Goal: Task Accomplishment & Management: Use online tool/utility

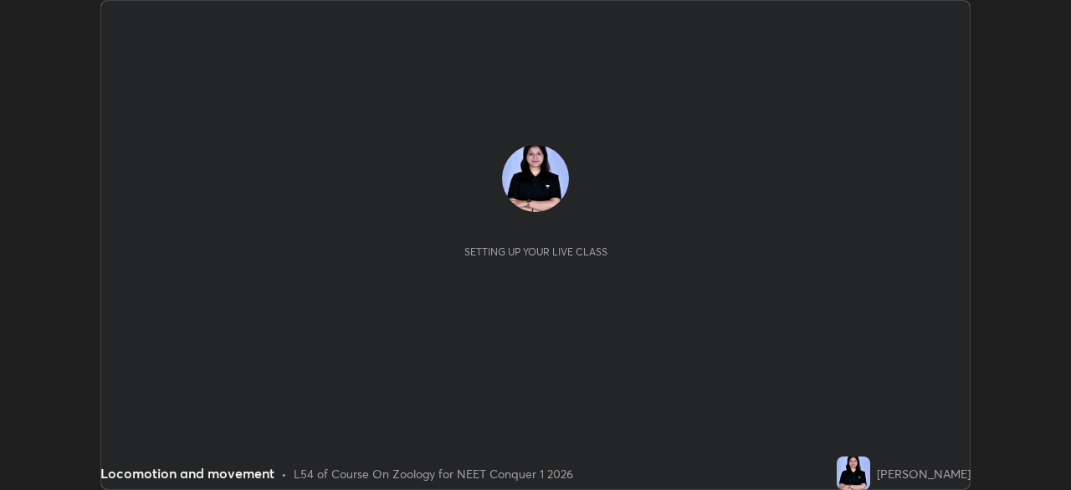
scroll to position [490, 1070]
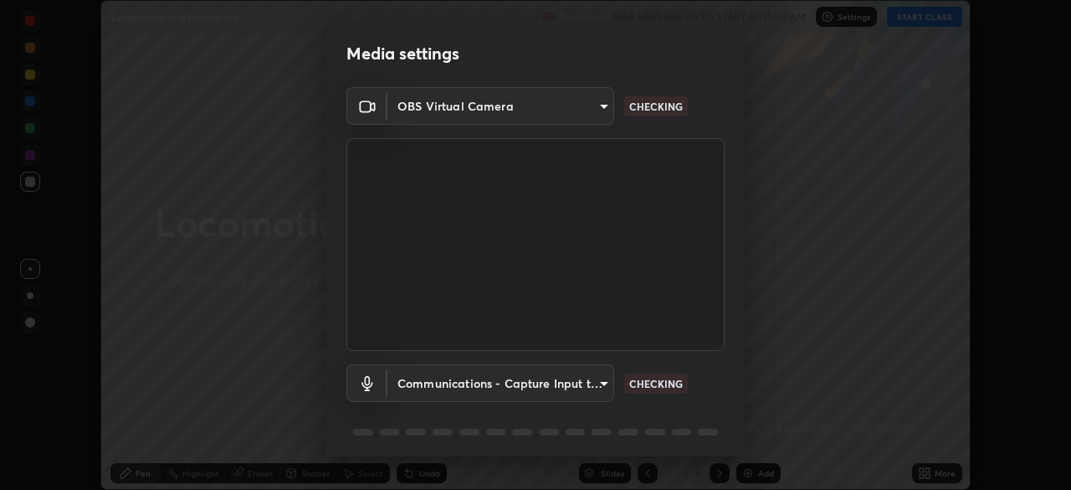
type input "846d0ba8f5080ab81b5b071cdfefeec17a04dc93fe71064fe08a1f5c66129023"
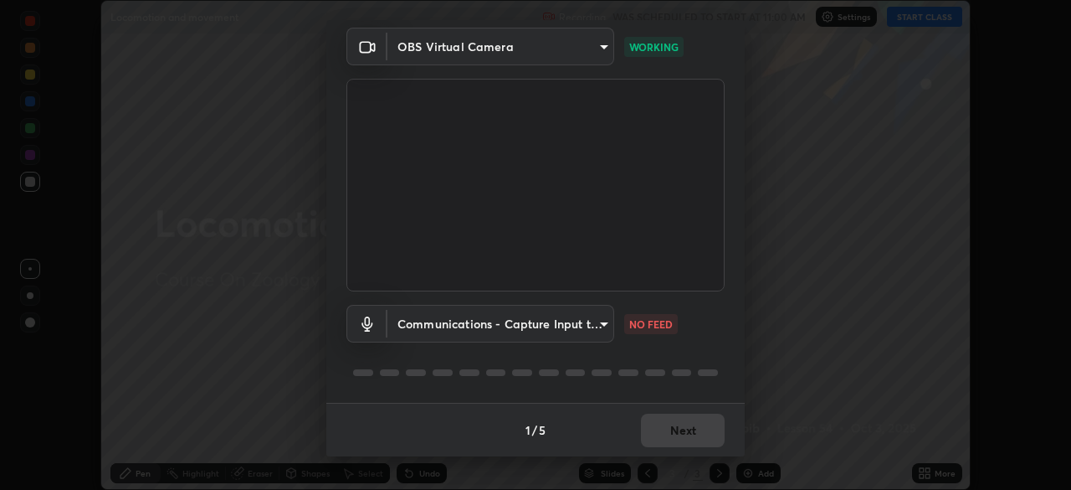
click at [572, 322] on body "Erase all Locomotion and movement Recording WAS SCHEDULED TO START AT 11:00 AM …" at bounding box center [535, 245] width 1071 height 490
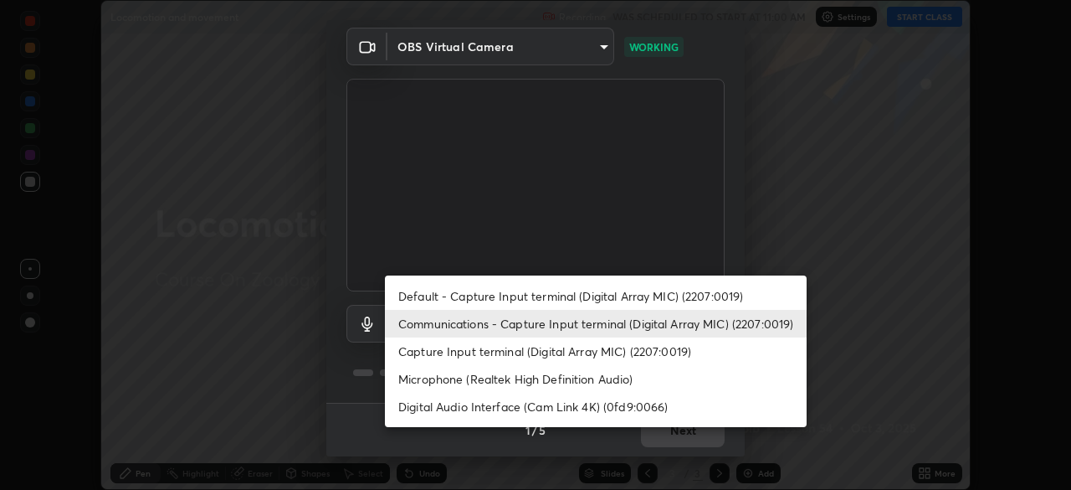
click at [622, 300] on li "Default - Capture Input terminal (Digital Array MIC) (2207:0019)" at bounding box center [596, 296] width 422 height 28
type input "default"
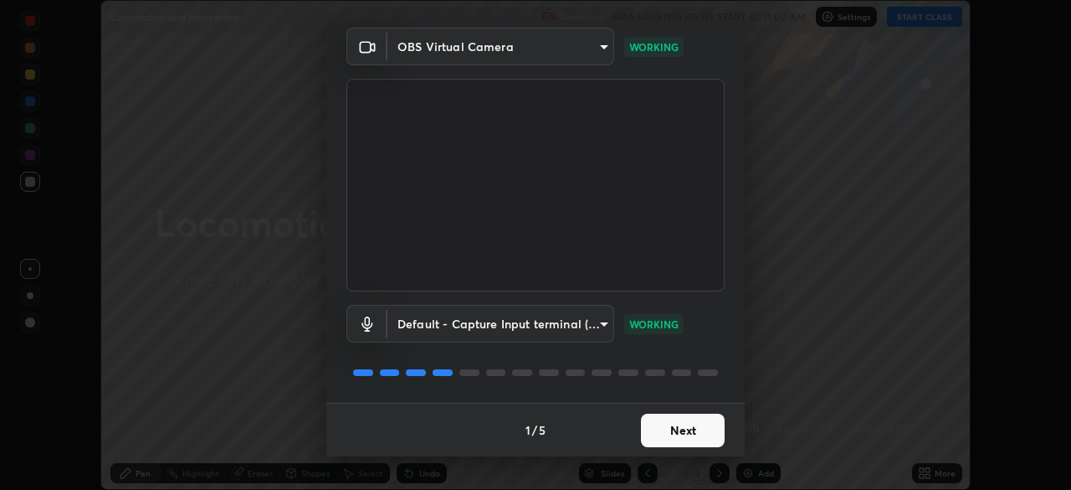
click at [691, 436] on button "Next" at bounding box center [683, 429] width 84 height 33
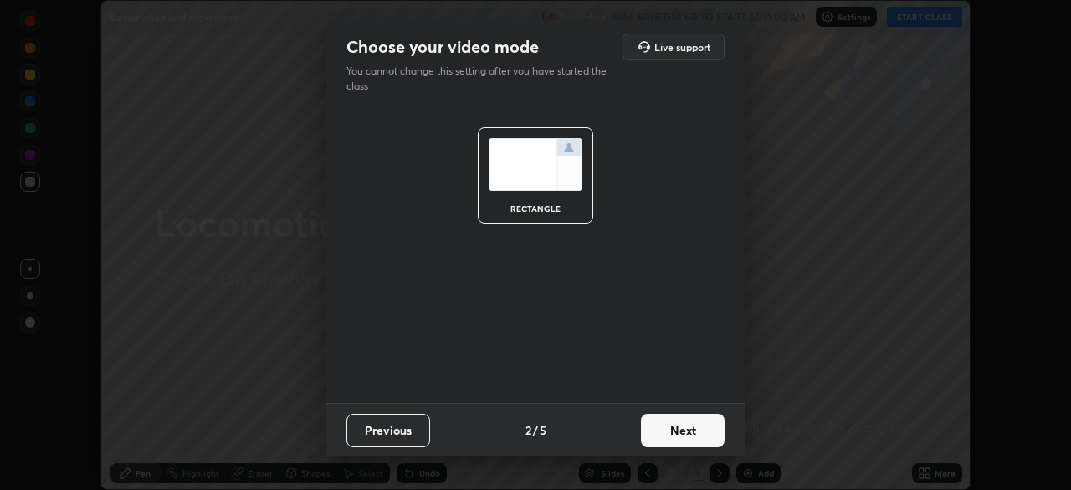
scroll to position [0, 0]
click at [708, 433] on button "Next" at bounding box center [683, 429] width 84 height 33
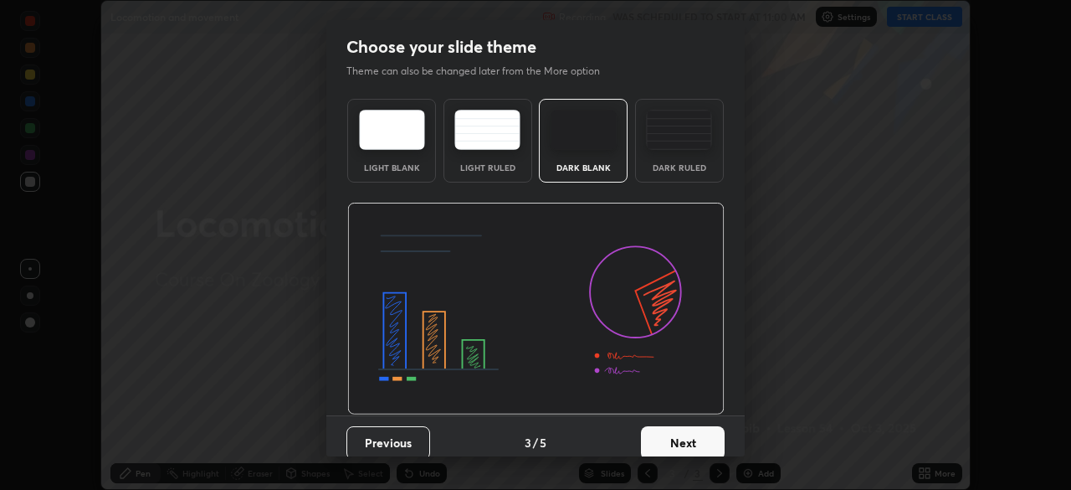
click at [707, 444] on button "Next" at bounding box center [683, 442] width 84 height 33
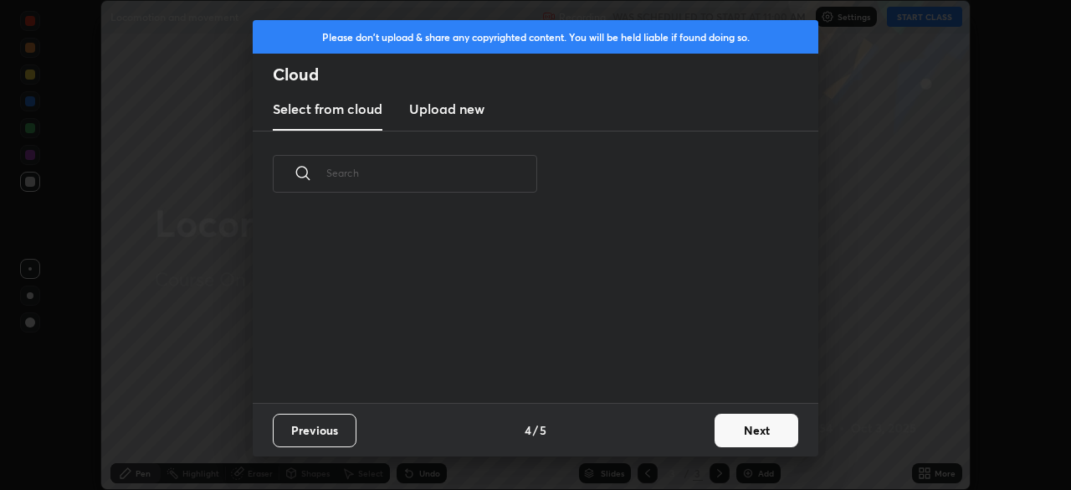
click at [738, 434] on button "Next" at bounding box center [757, 429] width 84 height 33
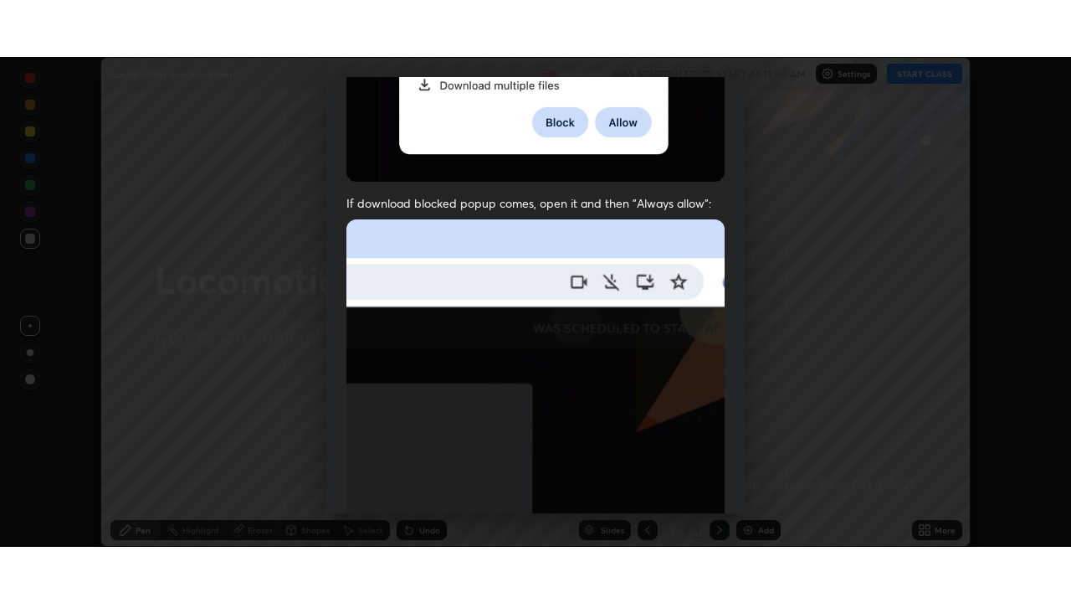
scroll to position [401, 0]
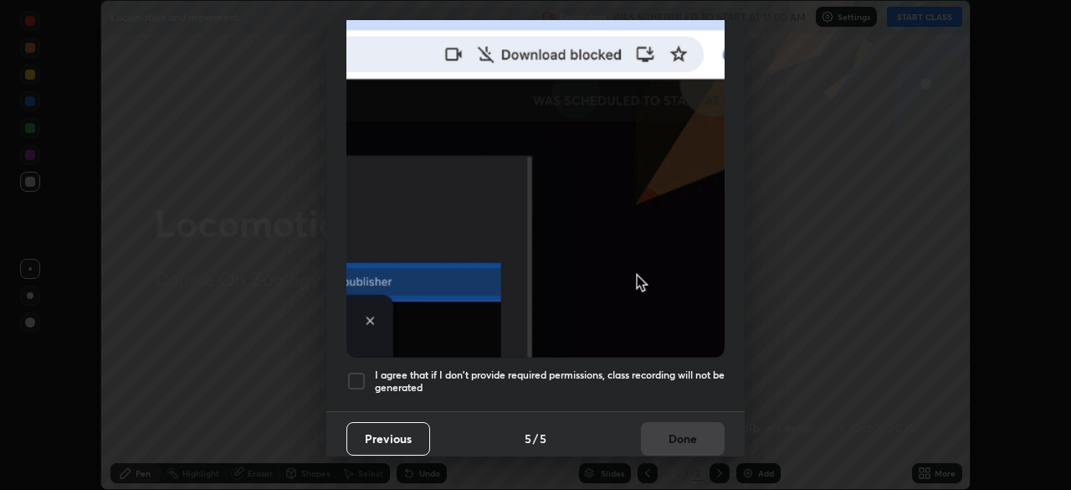
click at [675, 370] on h5 "I agree that if I don't provide required permissions, class recording will not …" at bounding box center [550, 381] width 350 height 26
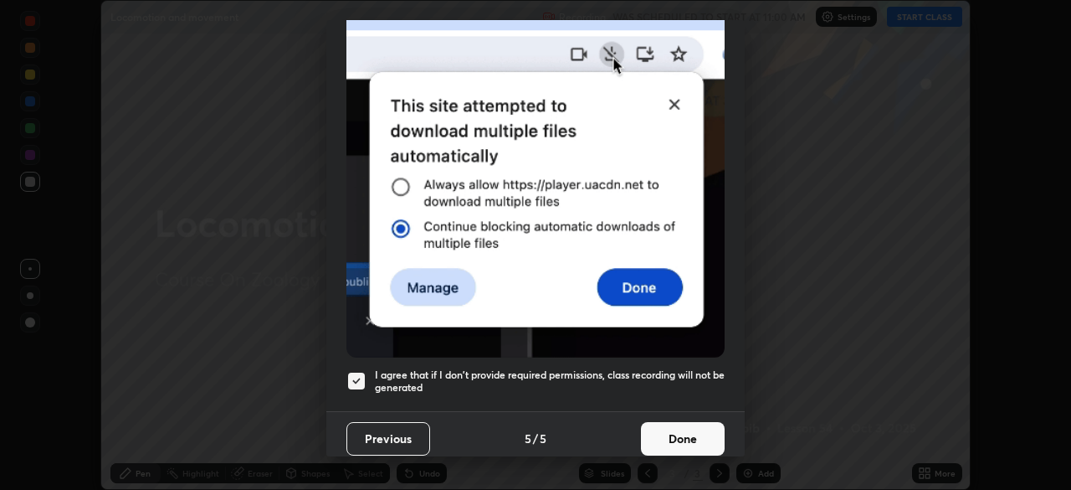
click at [659, 429] on button "Done" at bounding box center [683, 438] width 84 height 33
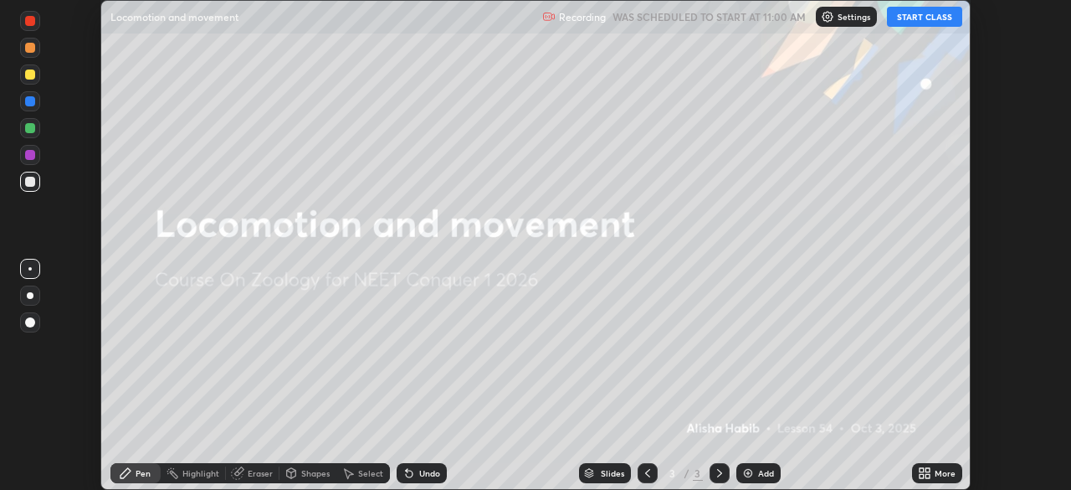
click at [916, 12] on button "START CLASS" at bounding box center [924, 17] width 75 height 20
click at [927, 469] on icon at bounding box center [928, 470] width 4 height 4
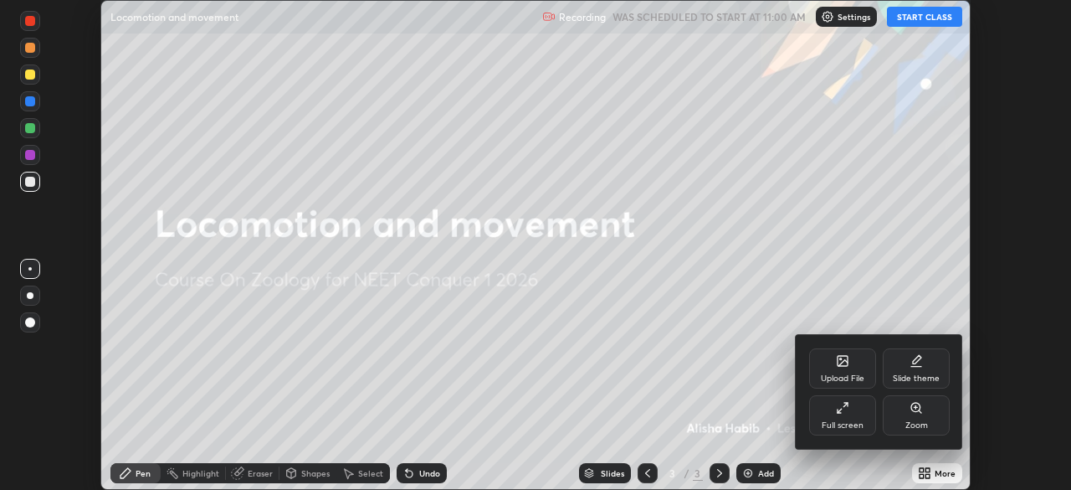
click at [856, 416] on div "Full screen" at bounding box center [842, 415] width 67 height 40
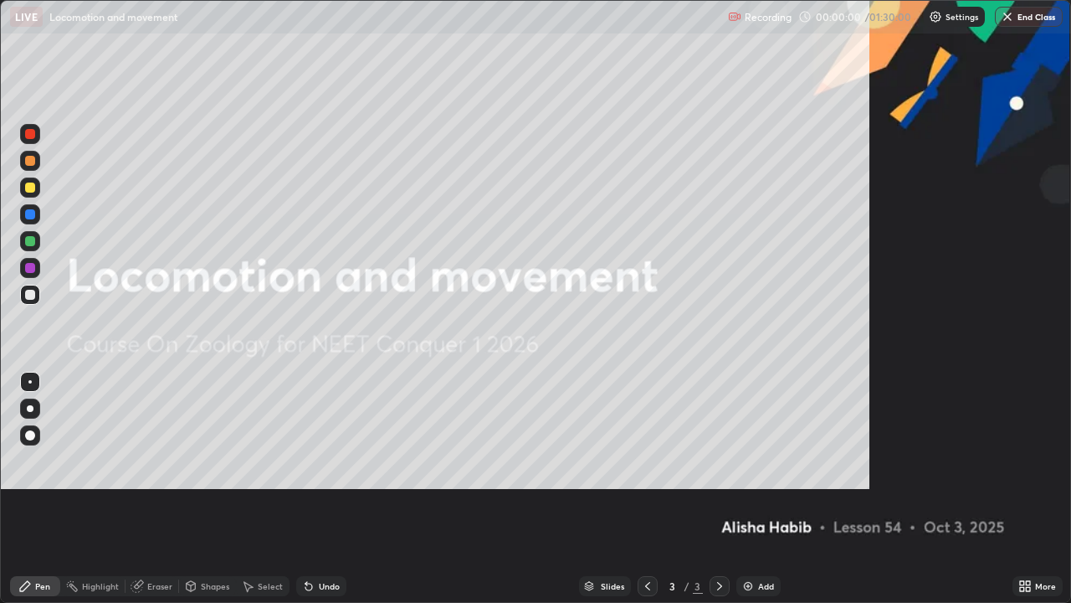
scroll to position [603, 1071]
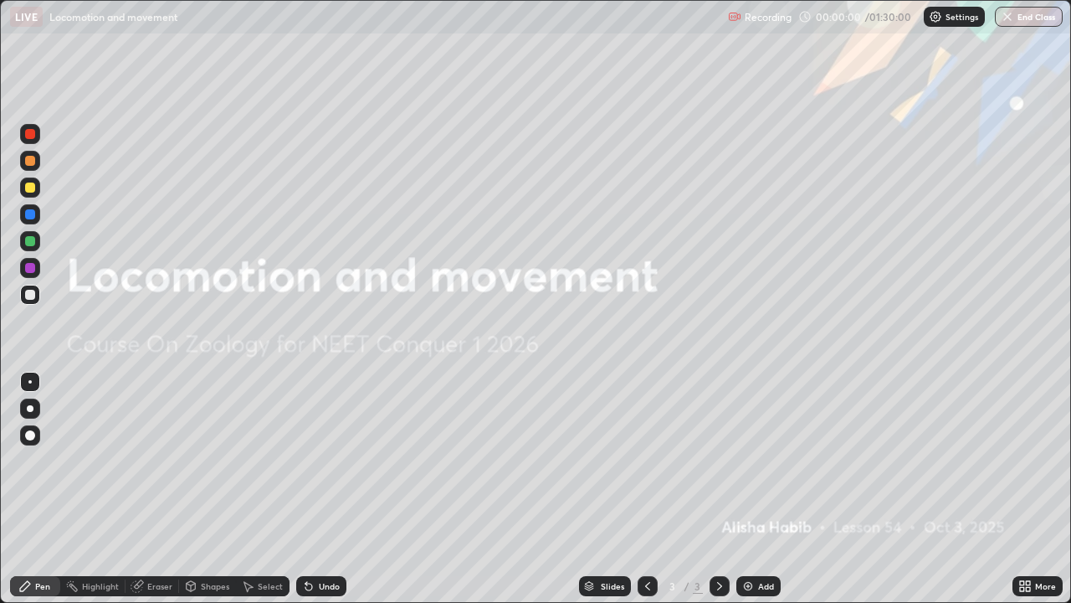
click at [758, 489] on div "Add" at bounding box center [766, 586] width 16 height 8
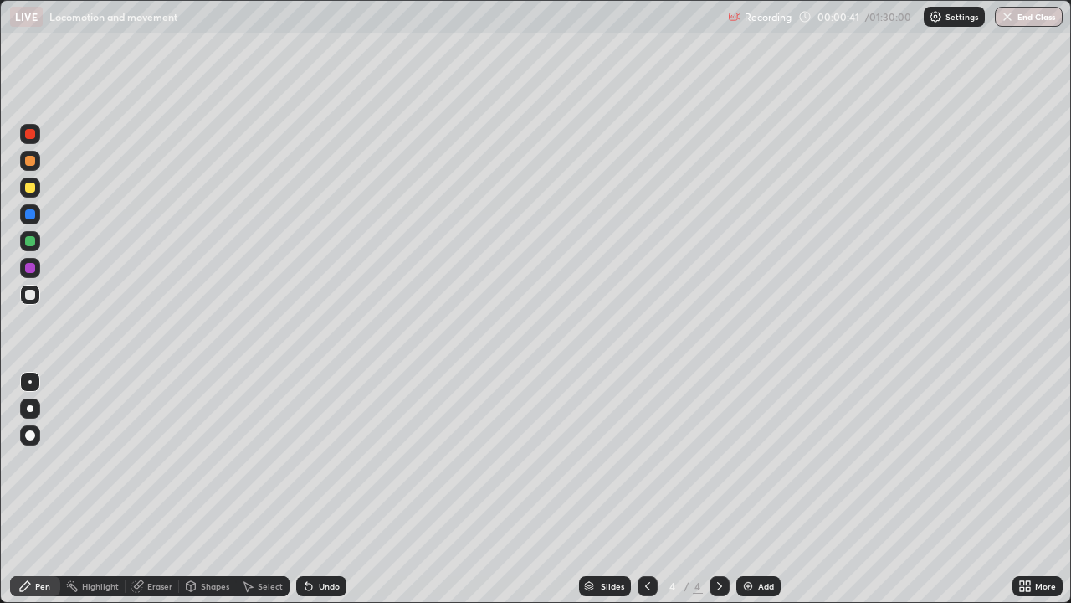
click at [30, 408] on div at bounding box center [30, 408] width 7 height 7
